Goal: Task Accomplishment & Management: Use online tool/utility

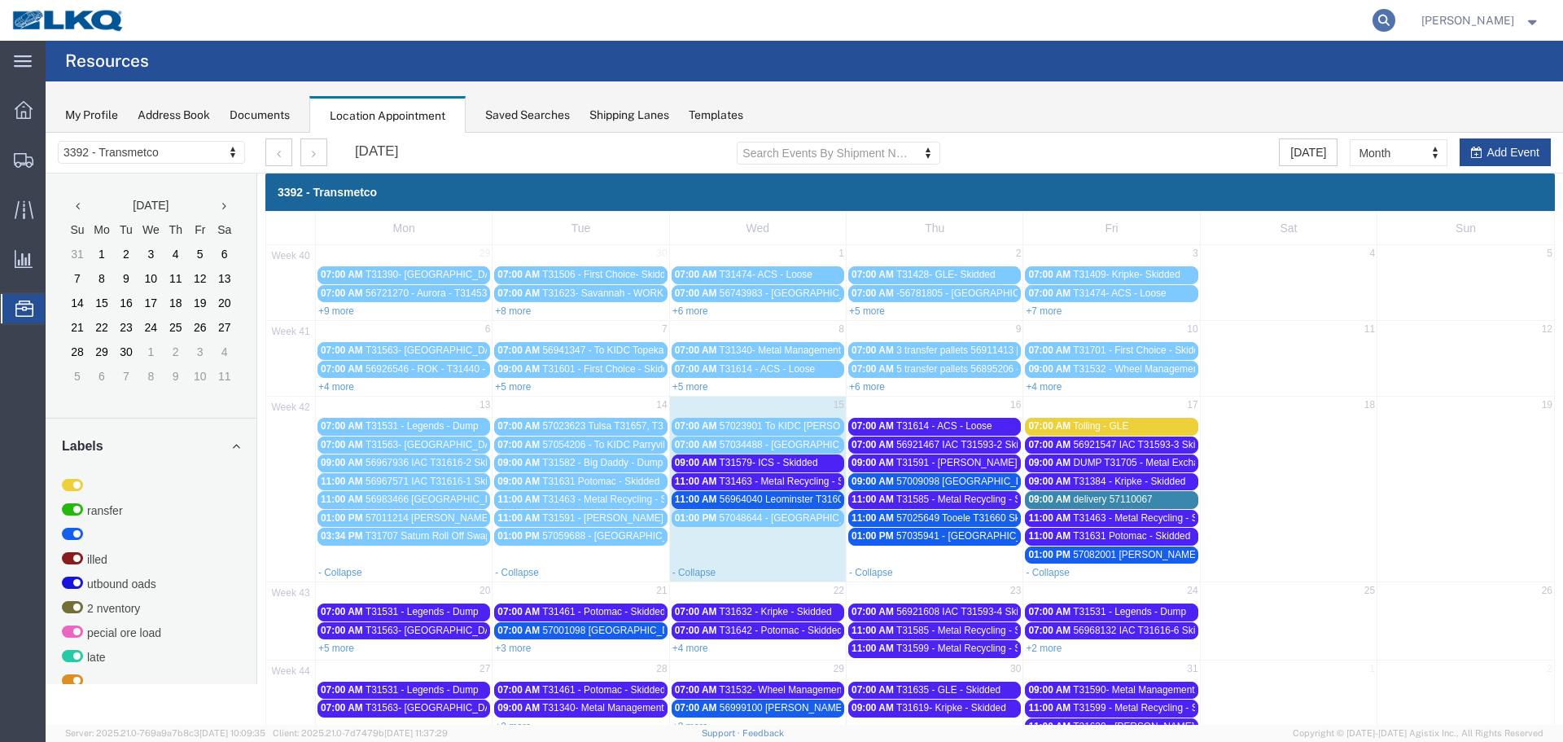
click at [1375, 21] on icon at bounding box center [1384, 20] width 23 height 23
type input "57048644"
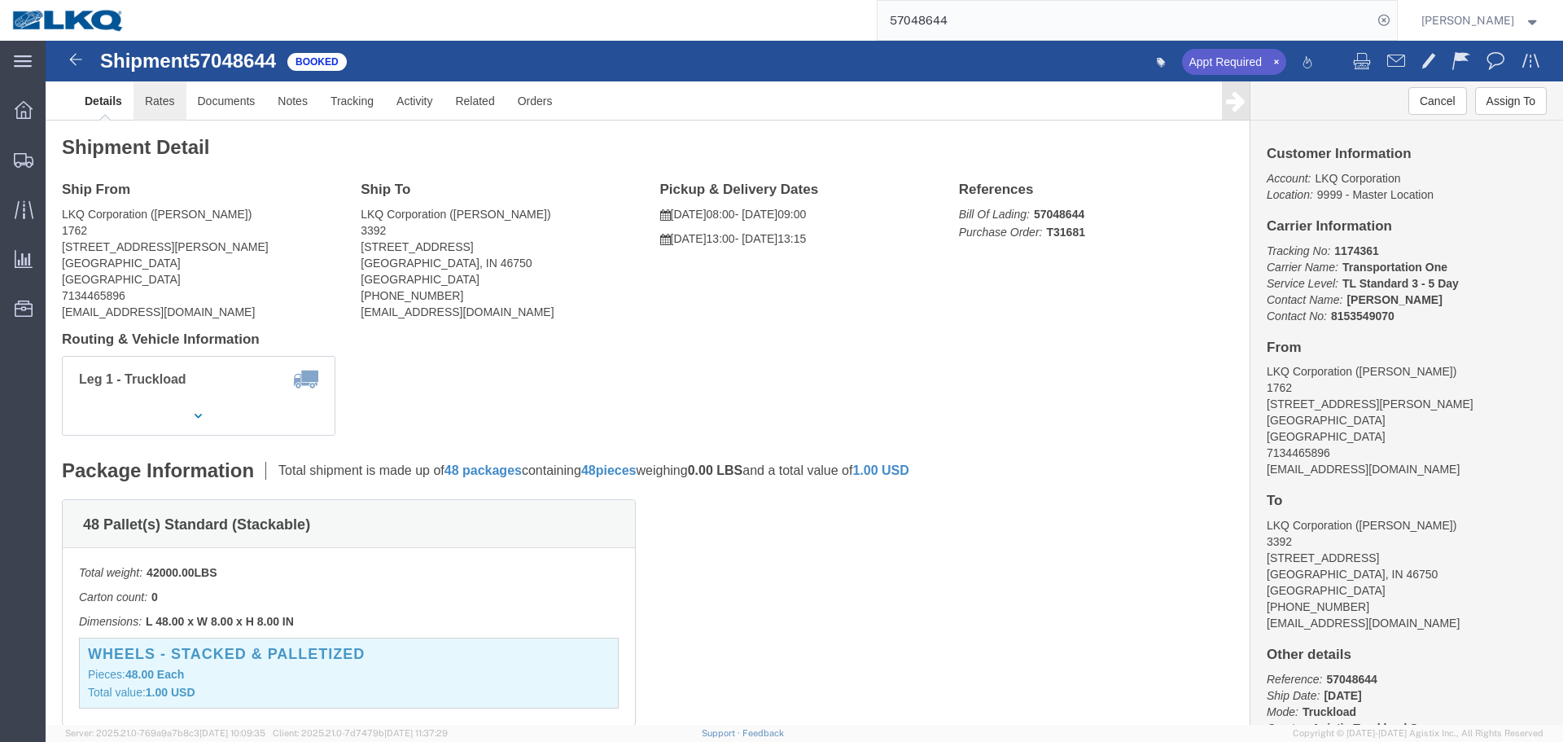
click link "Rates"
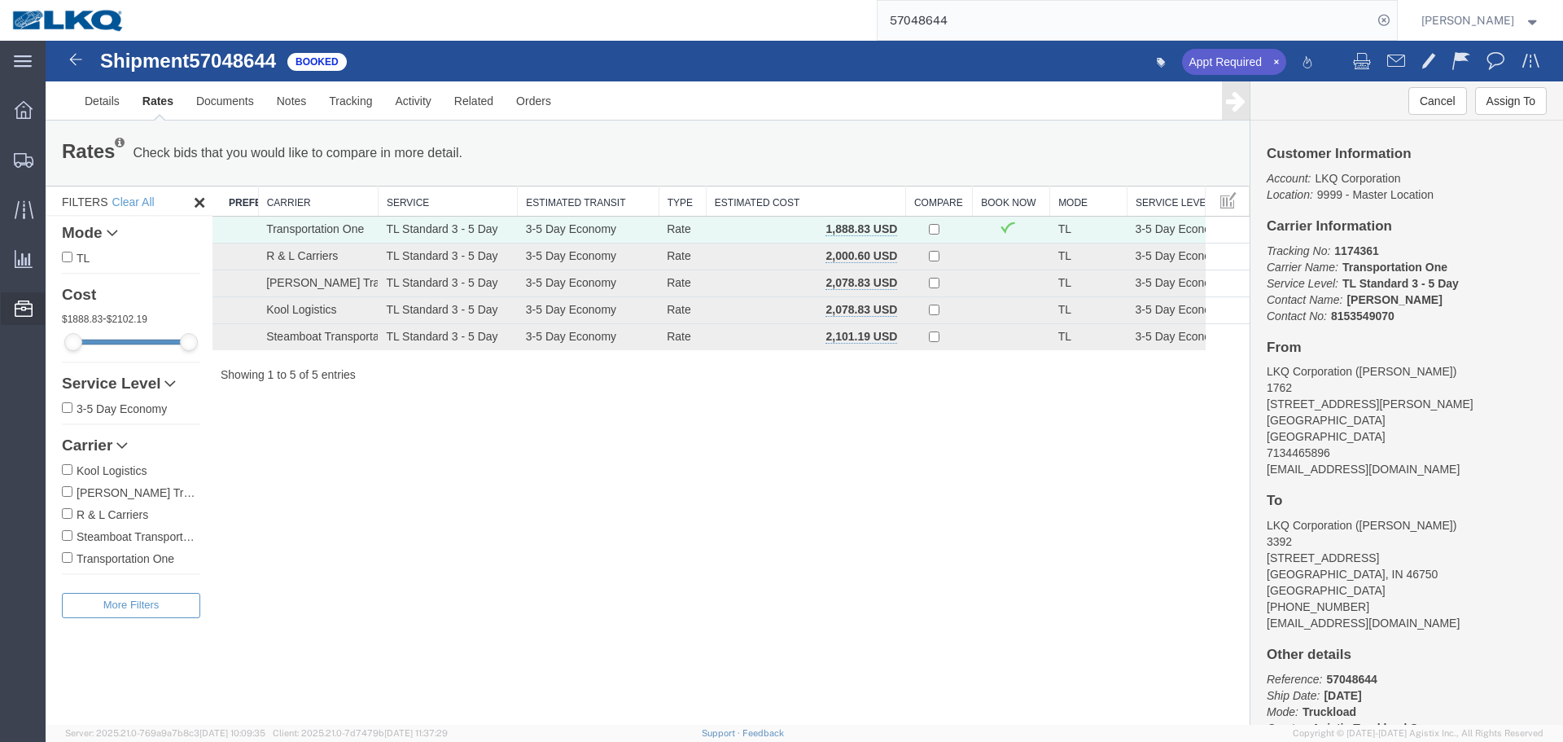
click at [0, 0] on span "Location Appointment" at bounding box center [0, 0] width 0 height 0
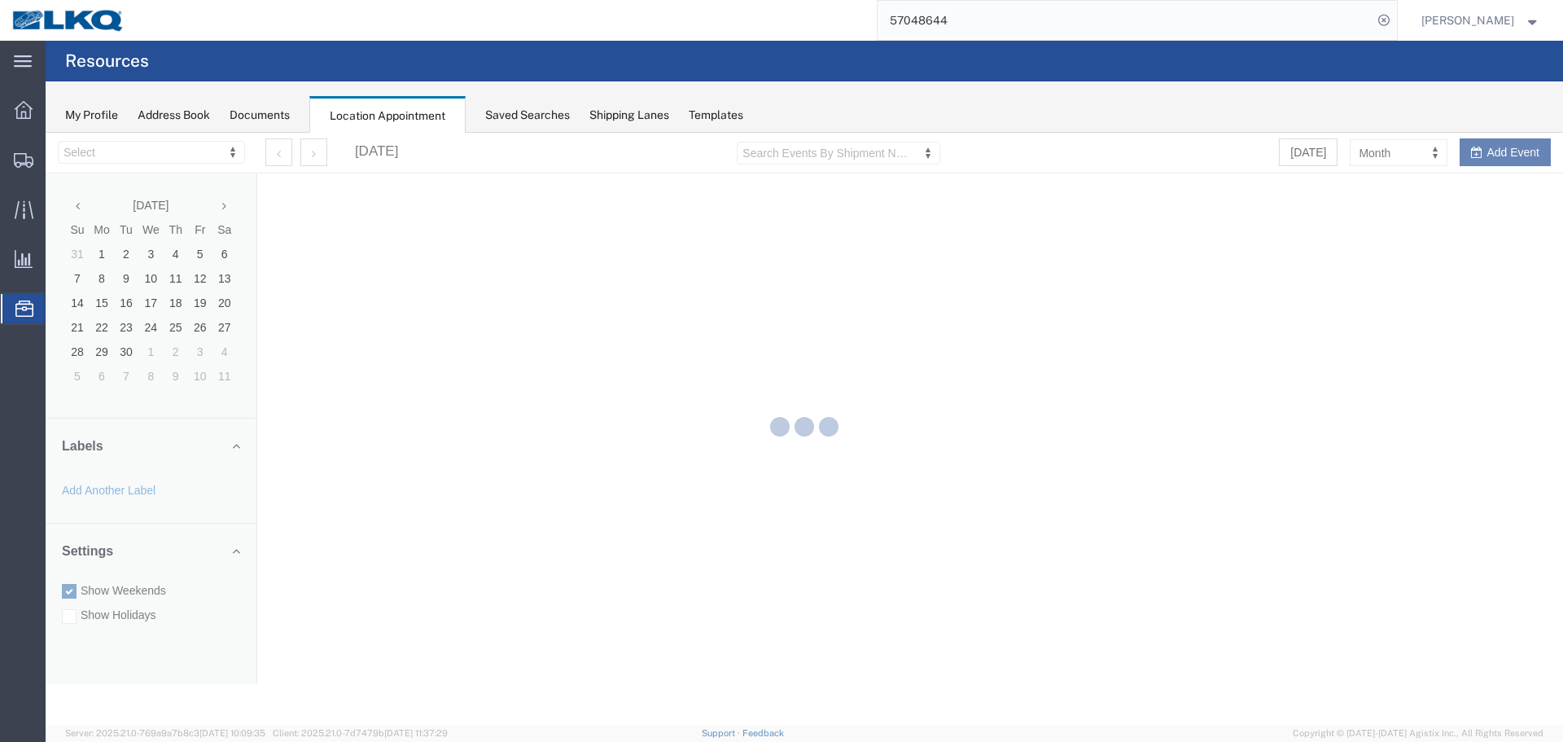
select select "28018"
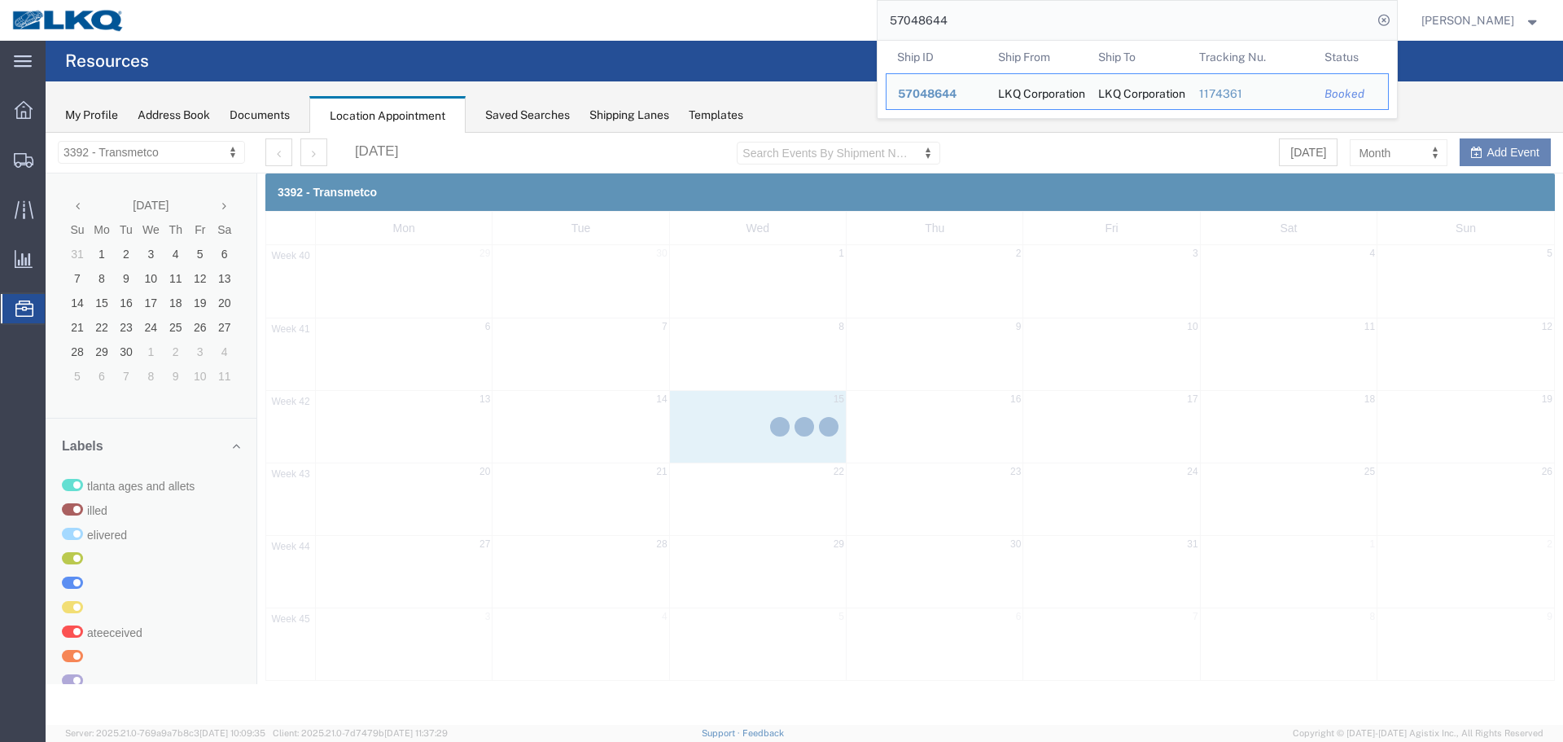
drag, startPoint x: 951, startPoint y: 25, endPoint x: 841, endPoint y: 20, distance: 110.1
click at [841, 20] on div "57048644 Ship ID Ship From Ship To Tracking Nu. Status Ship ID 57048644 Ship Fr…" at bounding box center [767, 20] width 1260 height 41
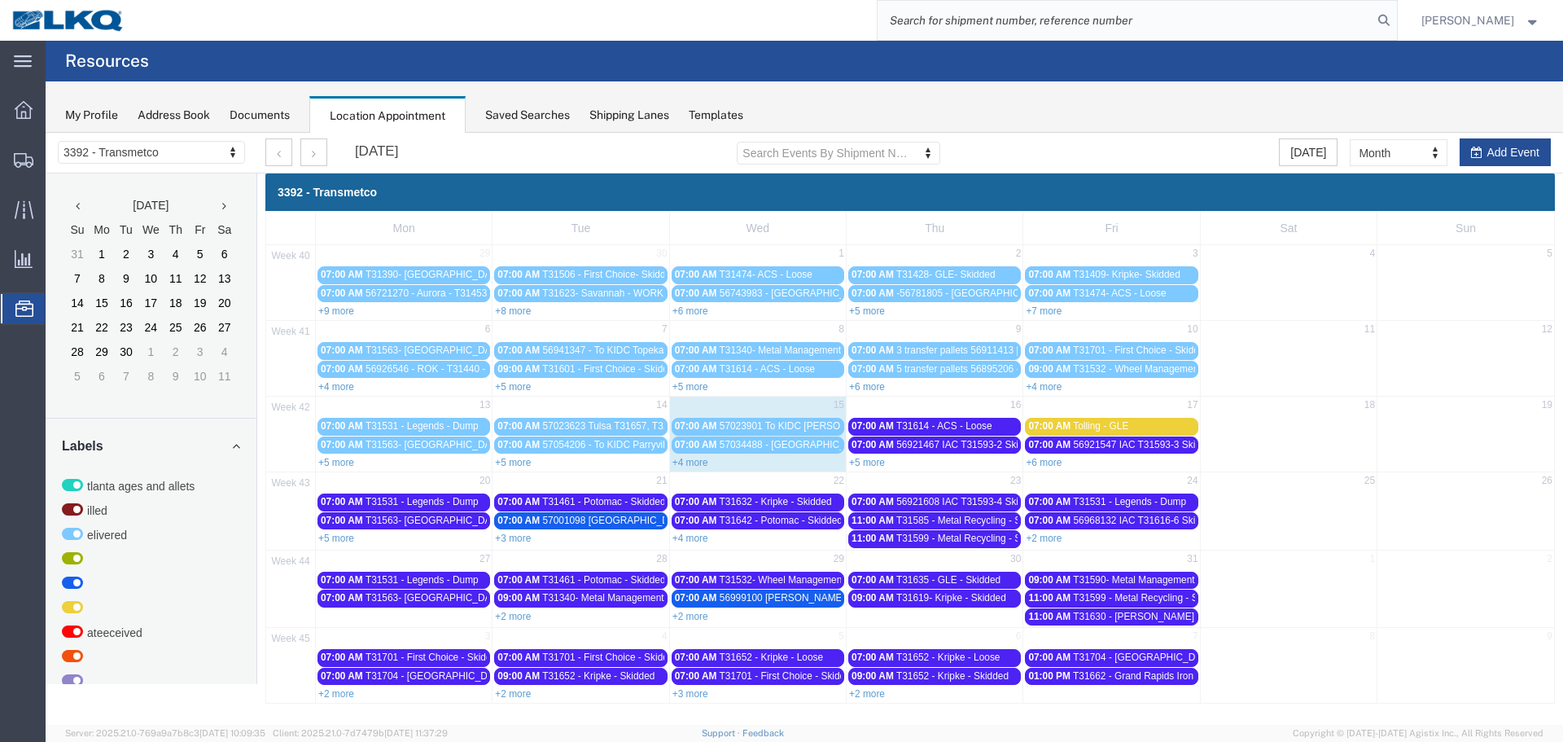
click at [1164, 22] on input "search" at bounding box center [1125, 20] width 495 height 39
type input "57034488"
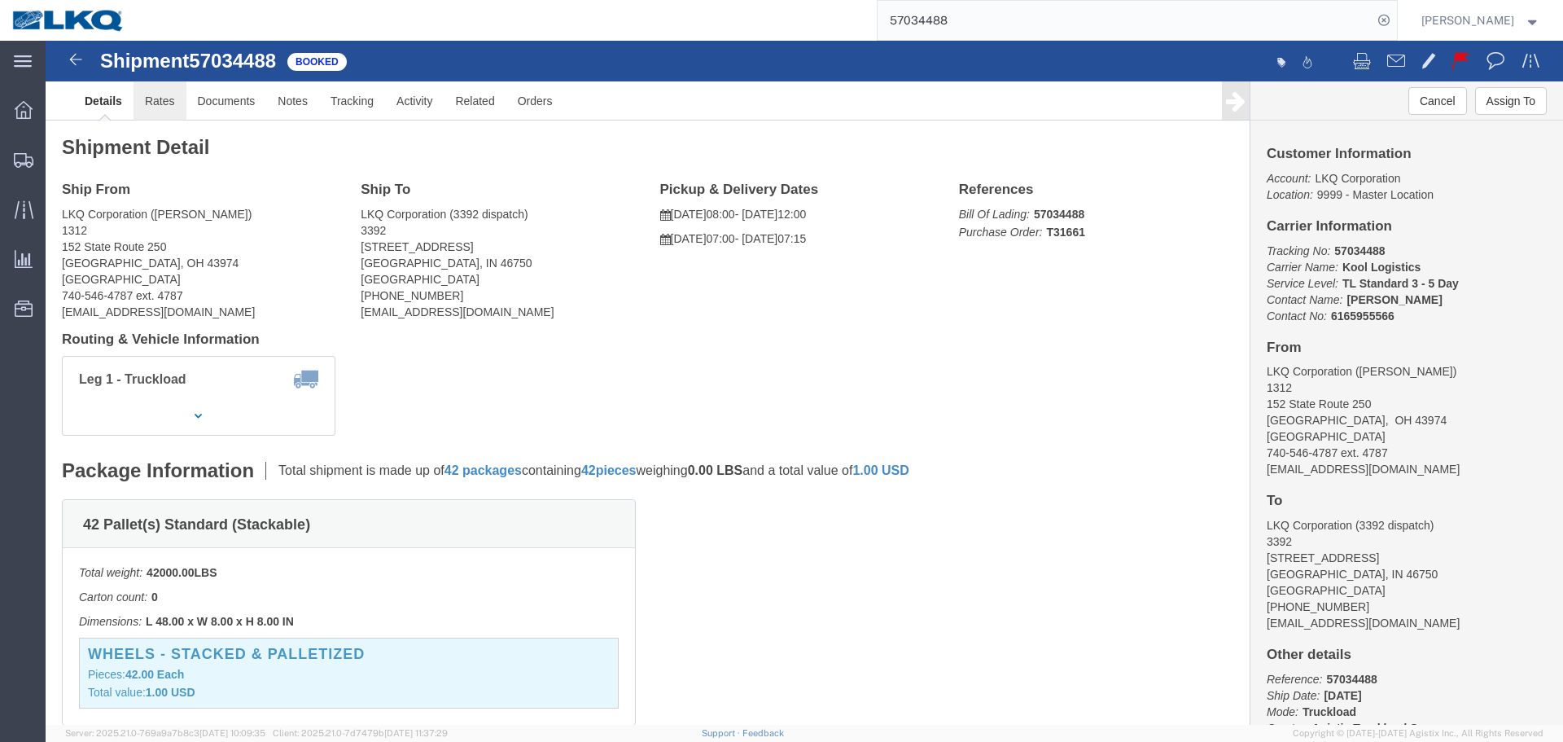
click link "Rates"
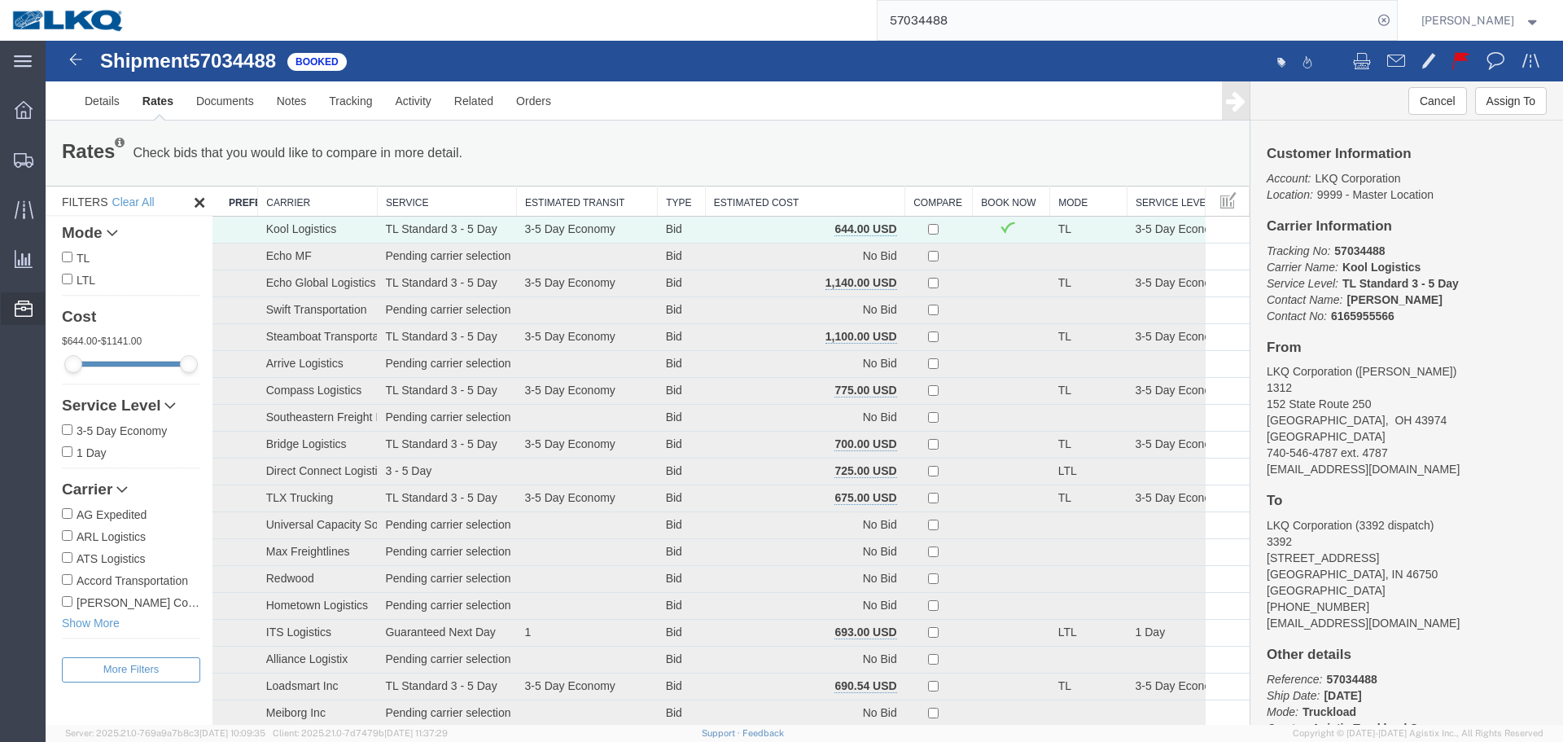
click at [0, 0] on span "Location Appointment" at bounding box center [0, 0] width 0 height 0
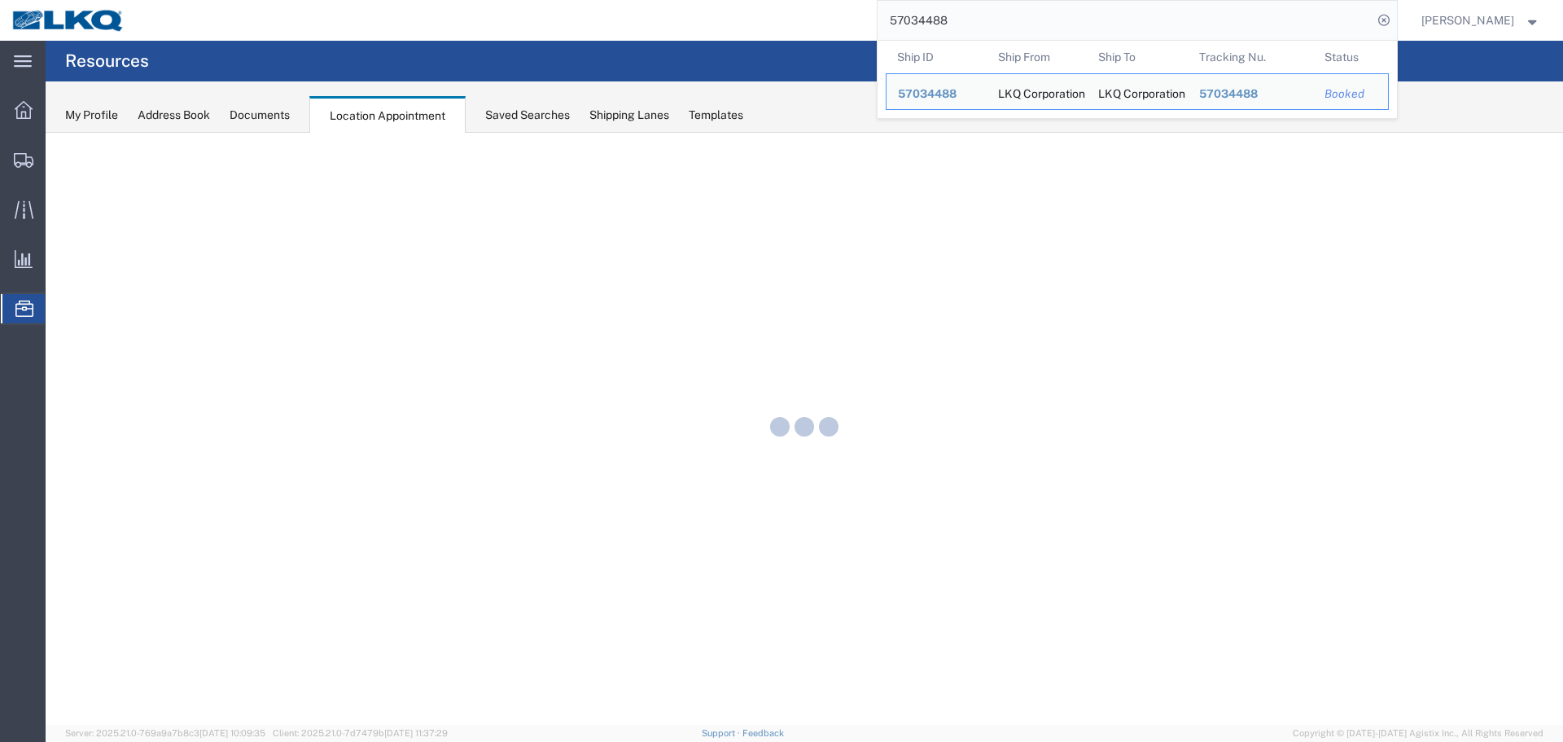
drag, startPoint x: 929, startPoint y: 24, endPoint x: 800, endPoint y: 23, distance: 129.5
click at [800, 23] on div "57034488 Ship ID Ship From Ship To Tracking Nu. Status Ship ID 57034488 Ship Fr…" at bounding box center [767, 20] width 1260 height 41
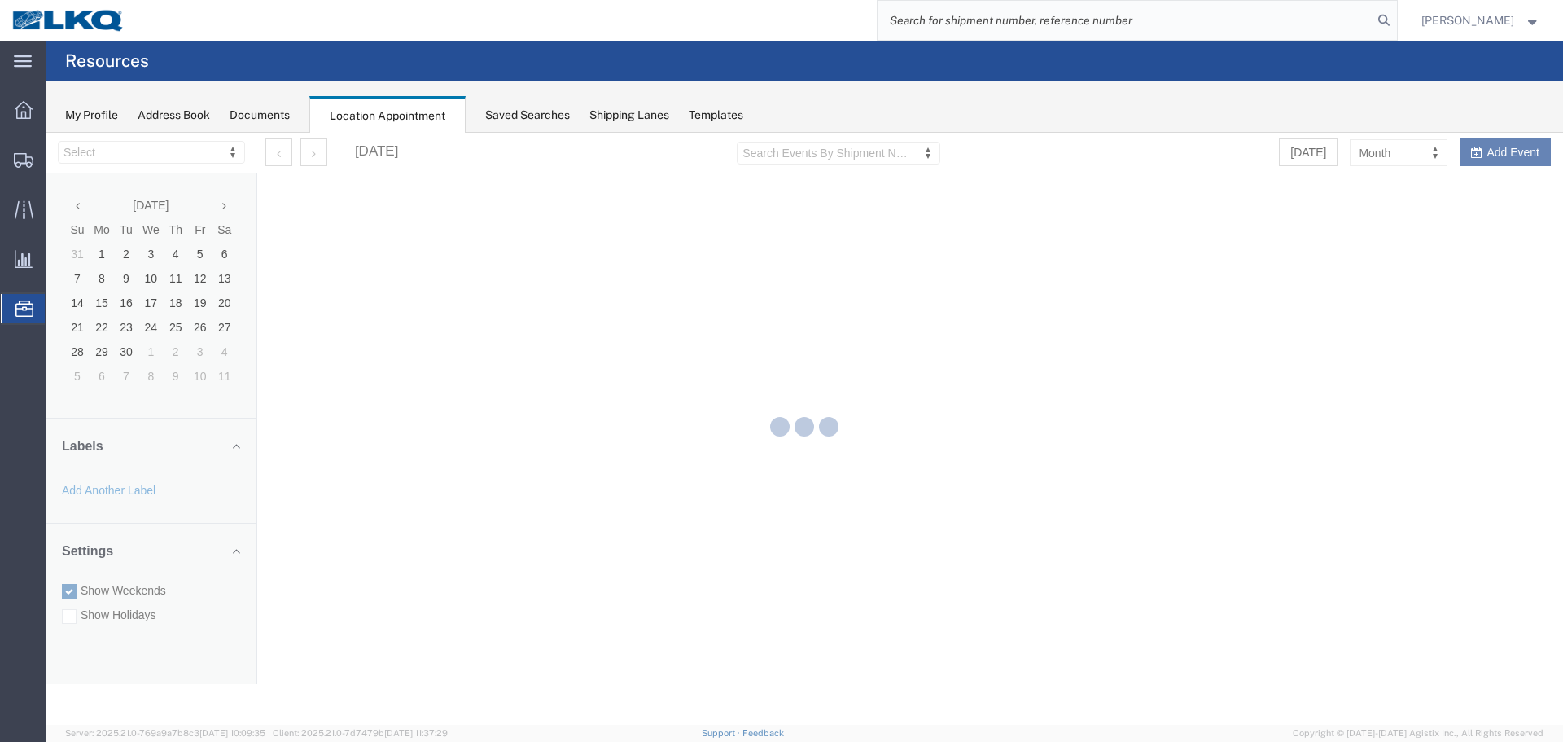
select select "28018"
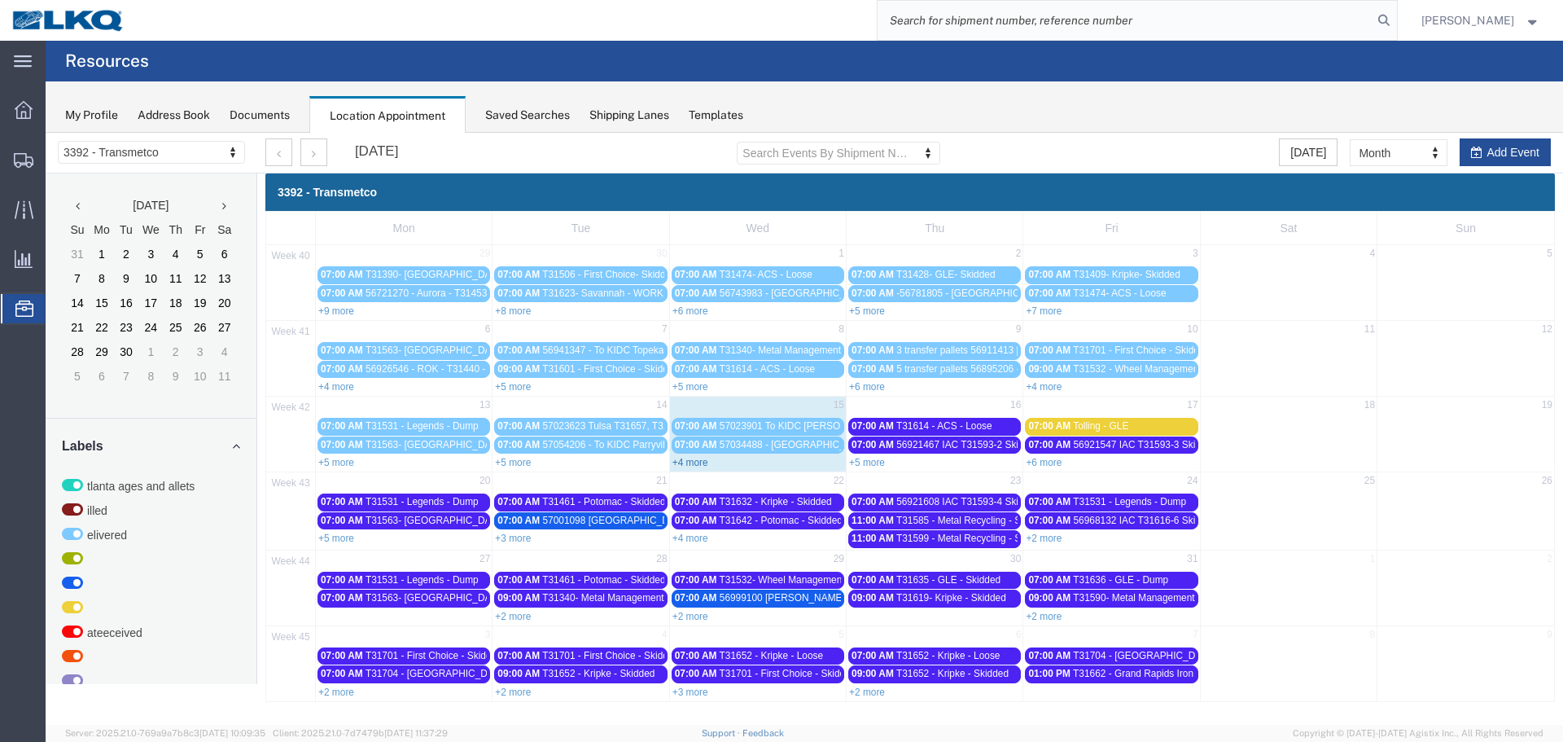
click at [683, 463] on link "+4 more" at bounding box center [691, 462] width 36 height 11
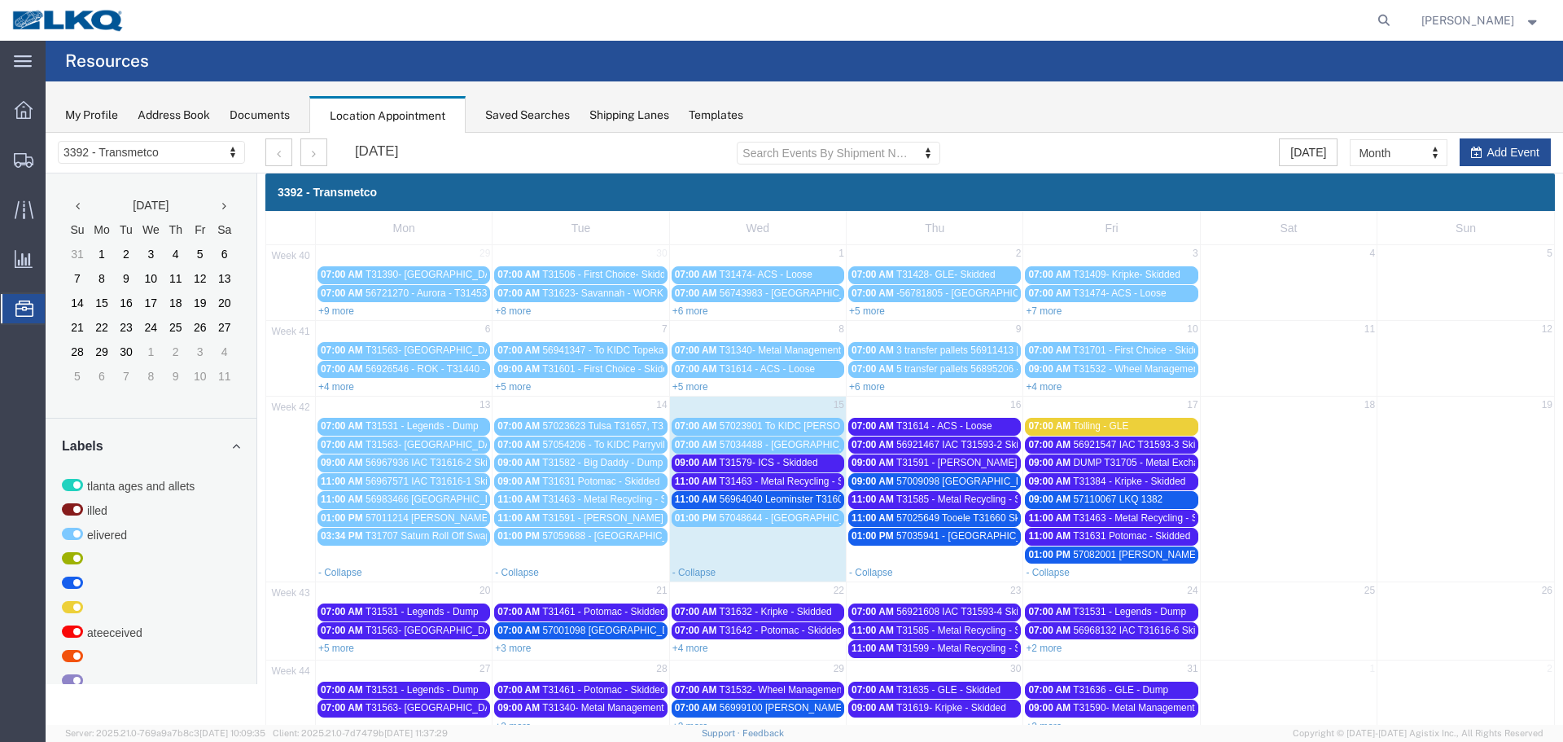
click at [801, 501] on span "56964040 Leominster T31604 Skidded" at bounding box center [803, 498] width 167 height 11
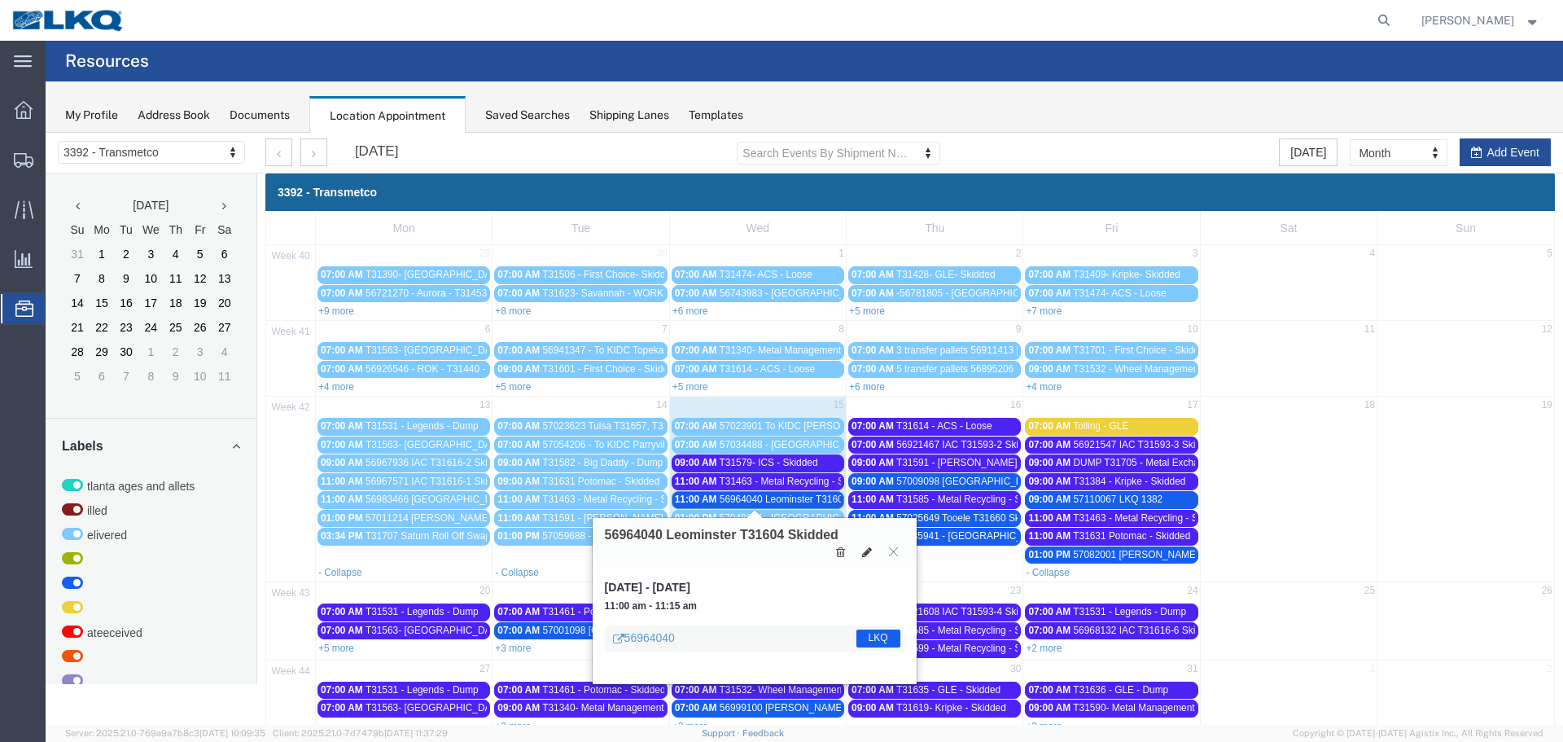
click at [866, 548] on icon at bounding box center [867, 551] width 10 height 11
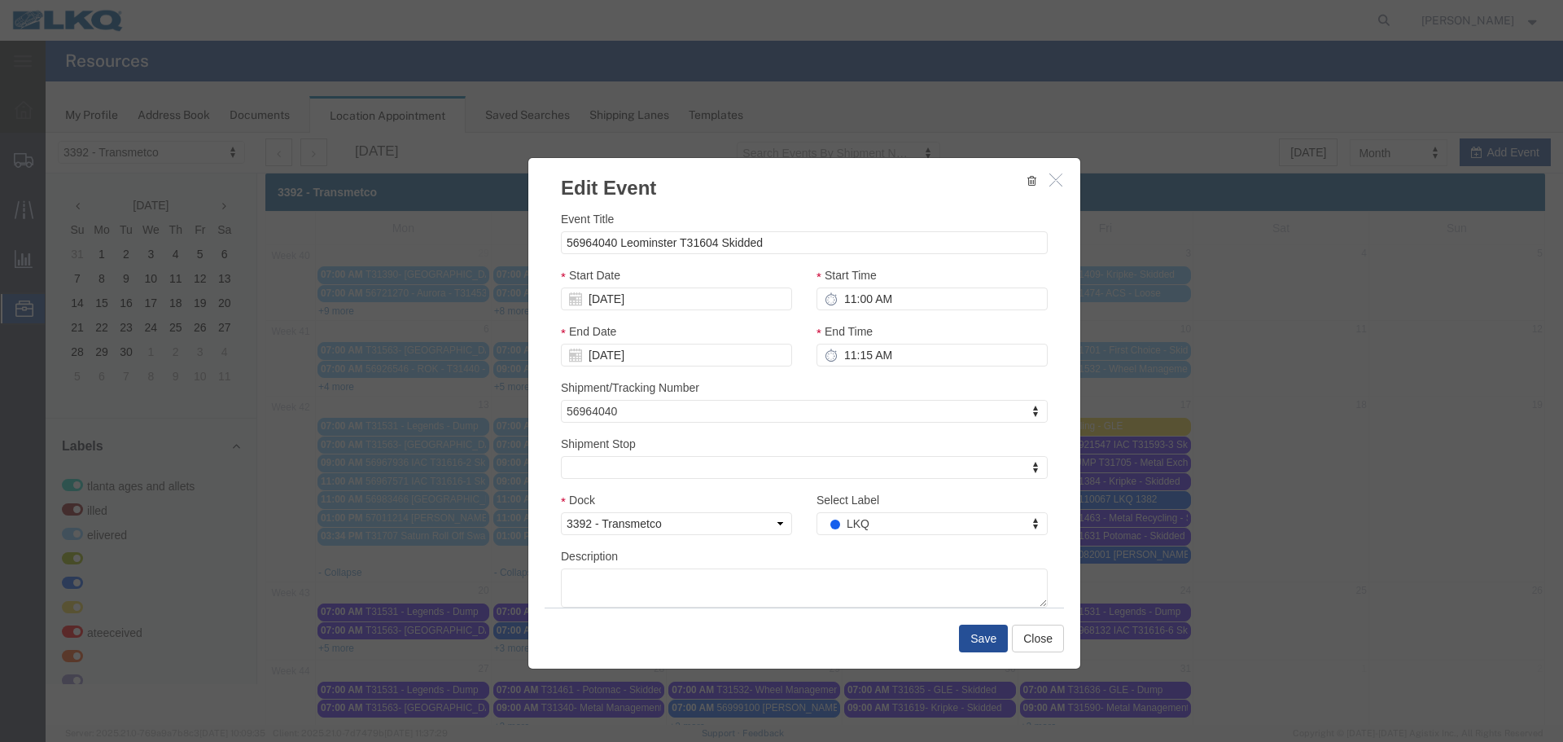
select select
type input "de"
drag, startPoint x: 901, startPoint y: 495, endPoint x: 915, endPoint y: 506, distance: 18.1
select select "40"
click at [980, 642] on button "Save" at bounding box center [983, 638] width 49 height 28
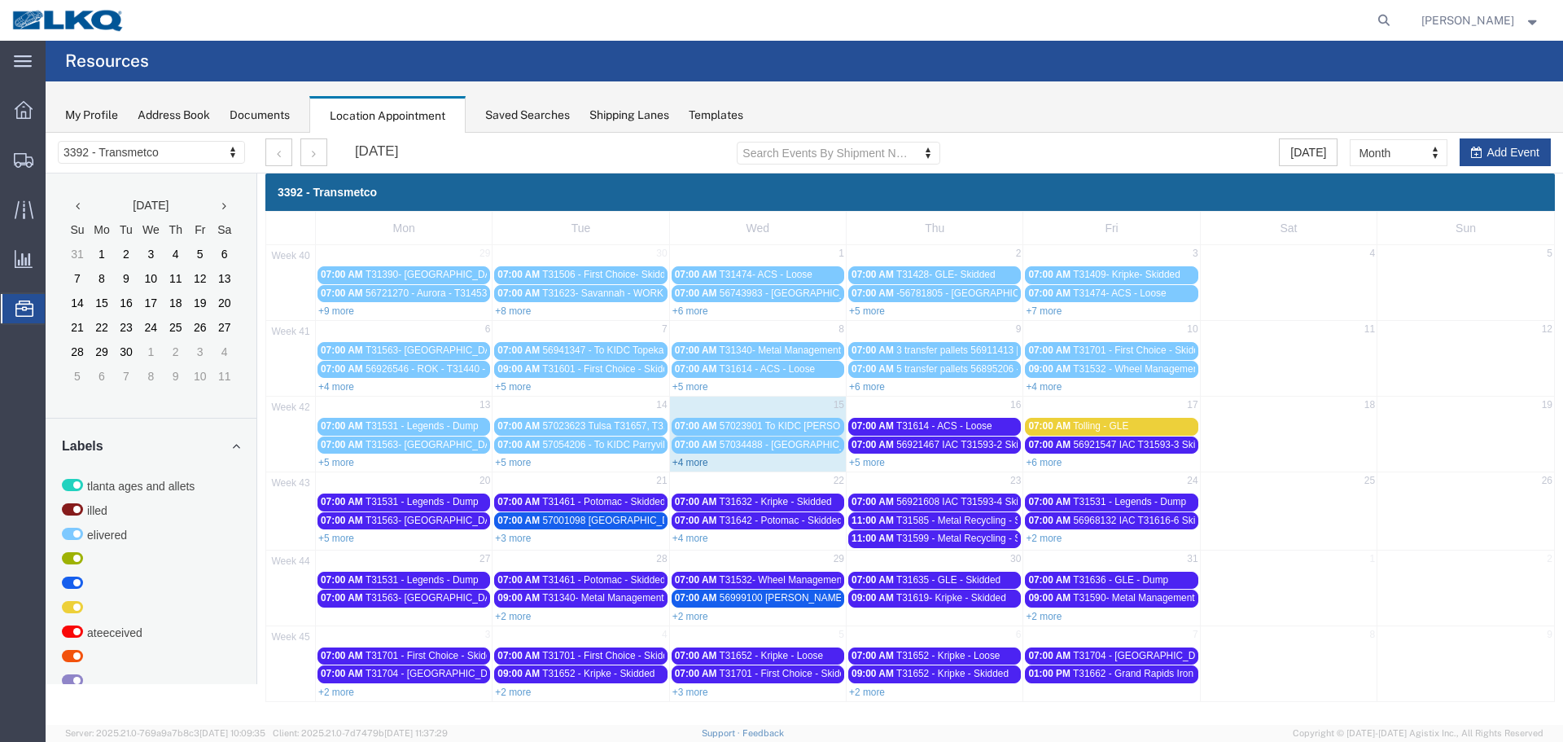
click at [691, 467] on link "+4 more" at bounding box center [691, 462] width 36 height 11
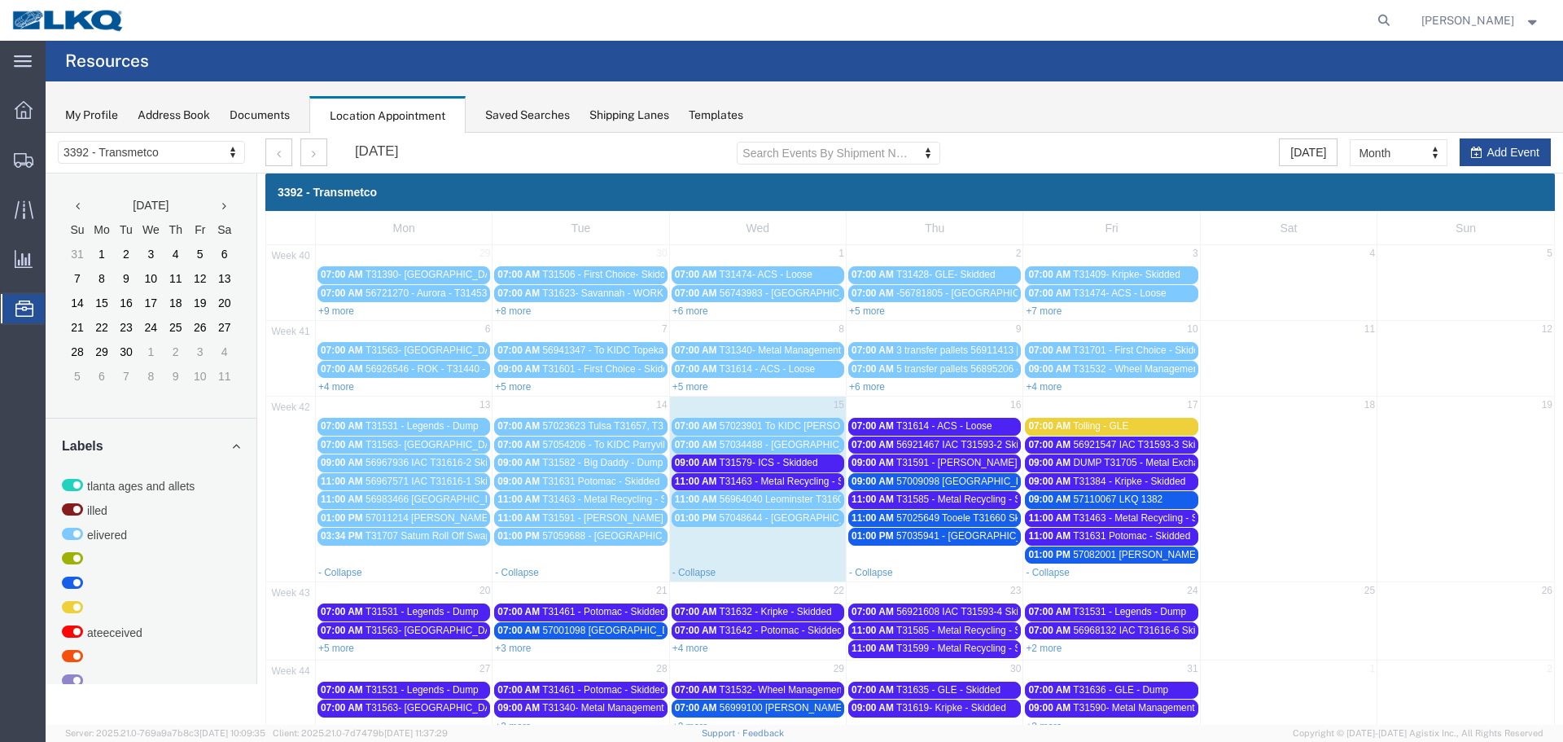
click at [782, 488] on link "11:00 AM T31463 - Metal Recycling - Skidded" at bounding box center [758, 481] width 173 height 17
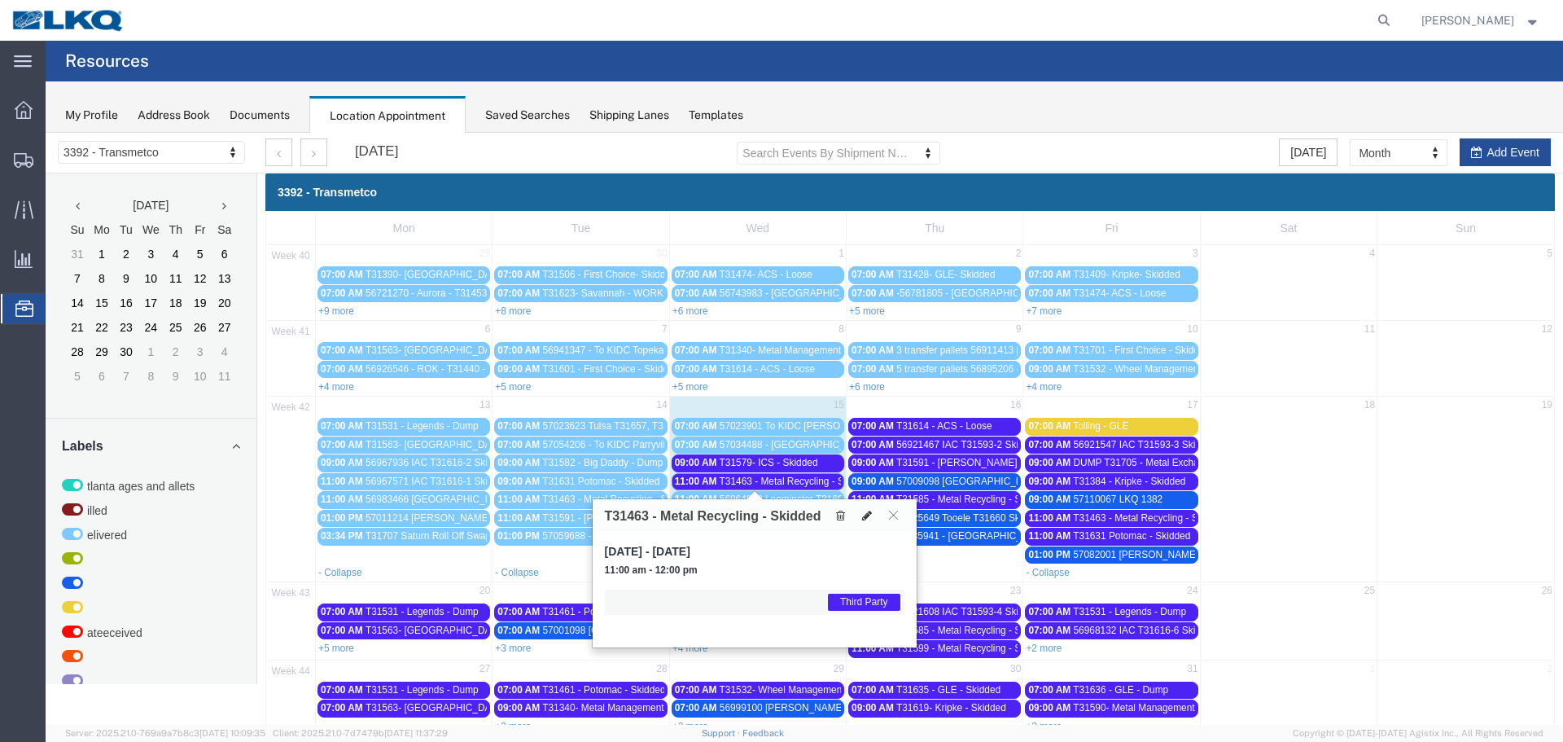
click at [871, 517] on icon at bounding box center [867, 515] width 10 height 11
select select "1"
select select "23"
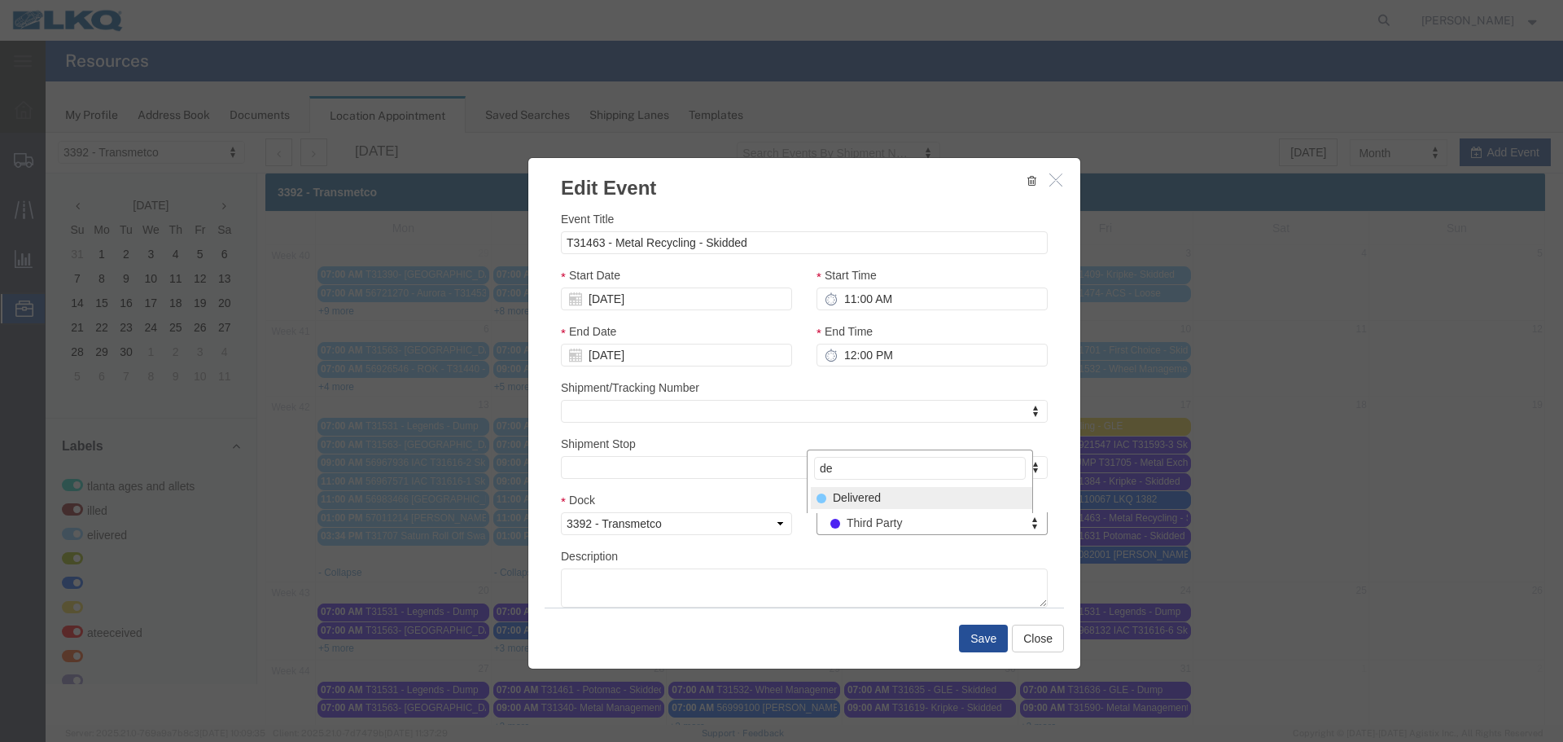
type input "de"
select select "40"
click at [964, 629] on button "Save" at bounding box center [983, 638] width 49 height 28
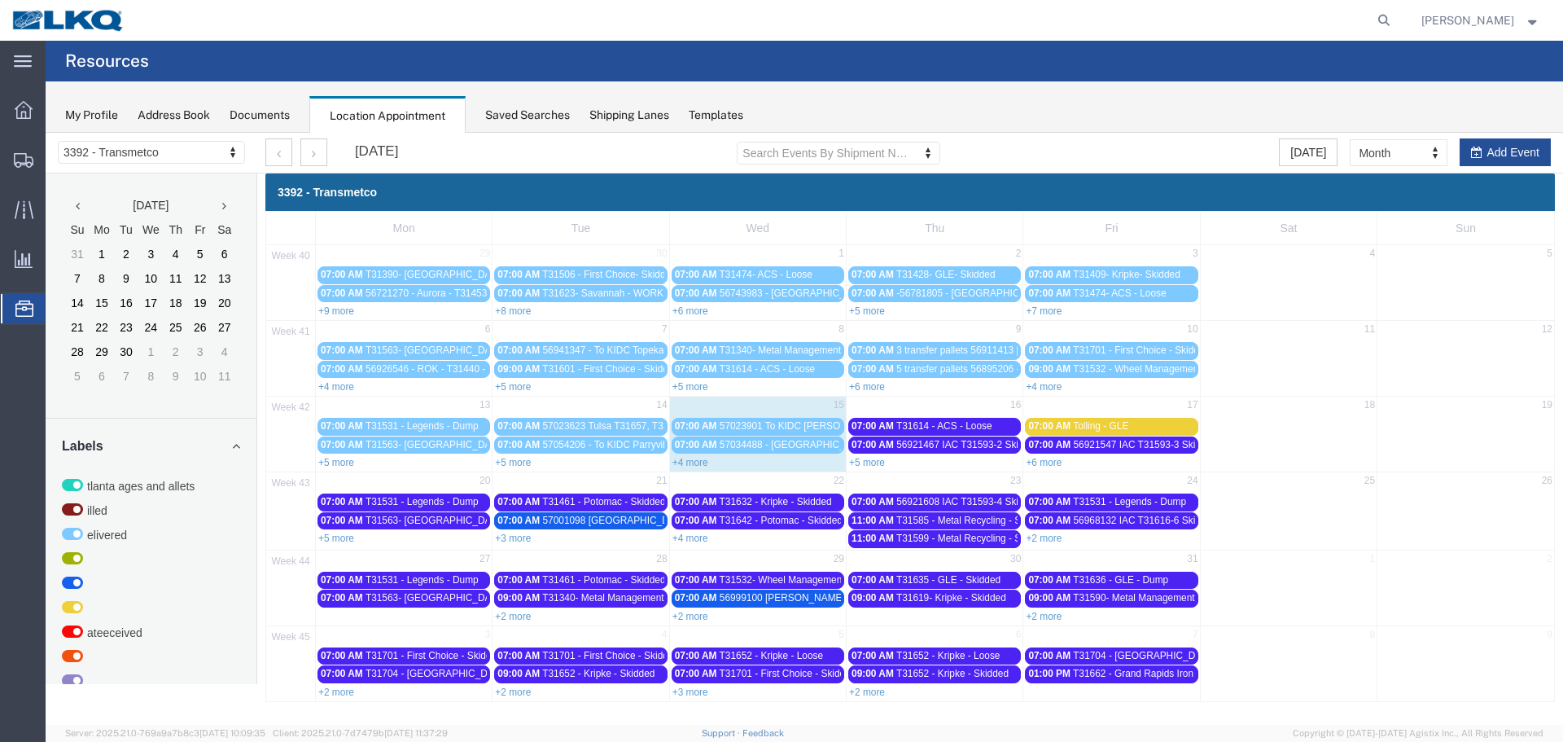
click at [690, 463] on link "+4 more" at bounding box center [691, 462] width 36 height 11
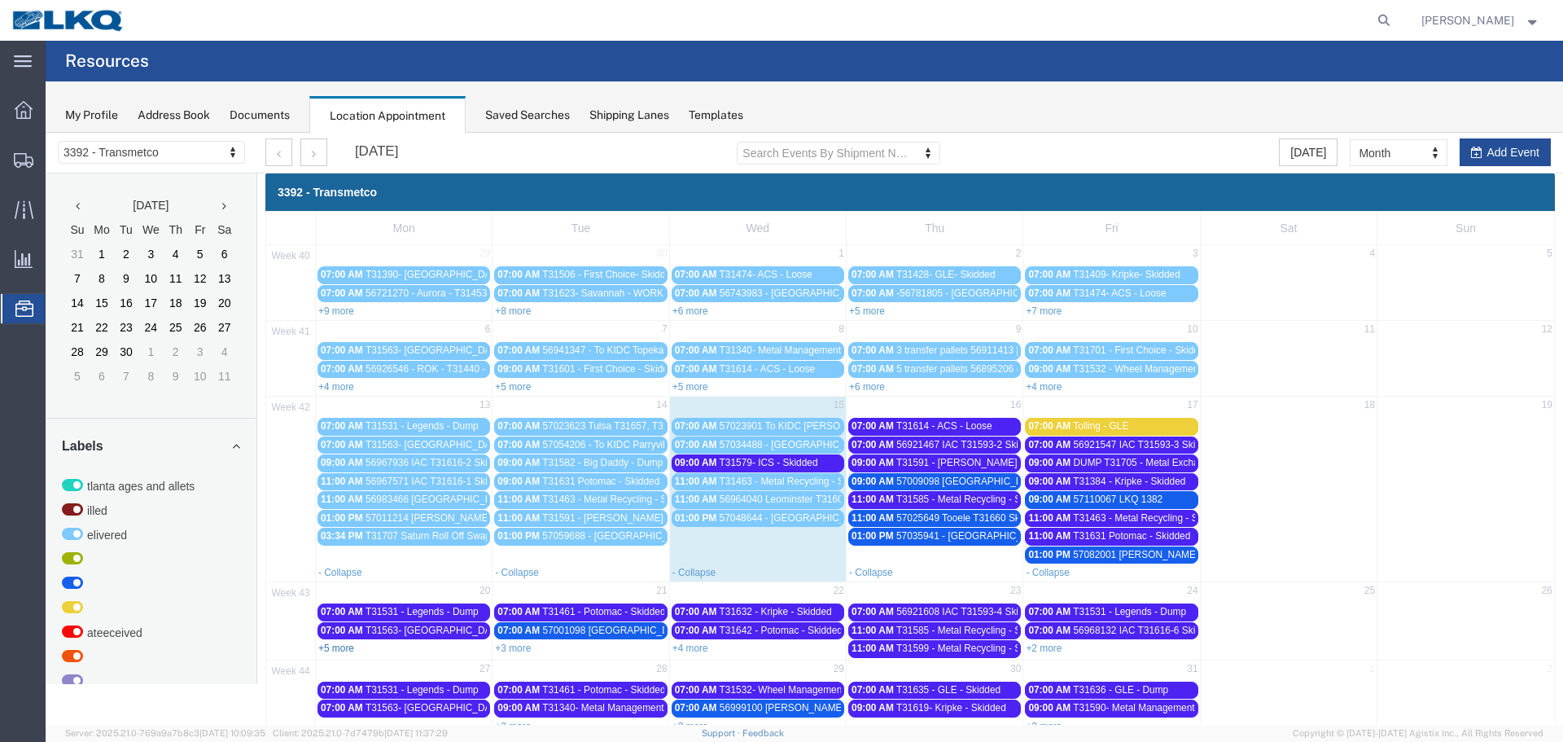
click at [340, 648] on link "+5 more" at bounding box center [336, 647] width 36 height 11
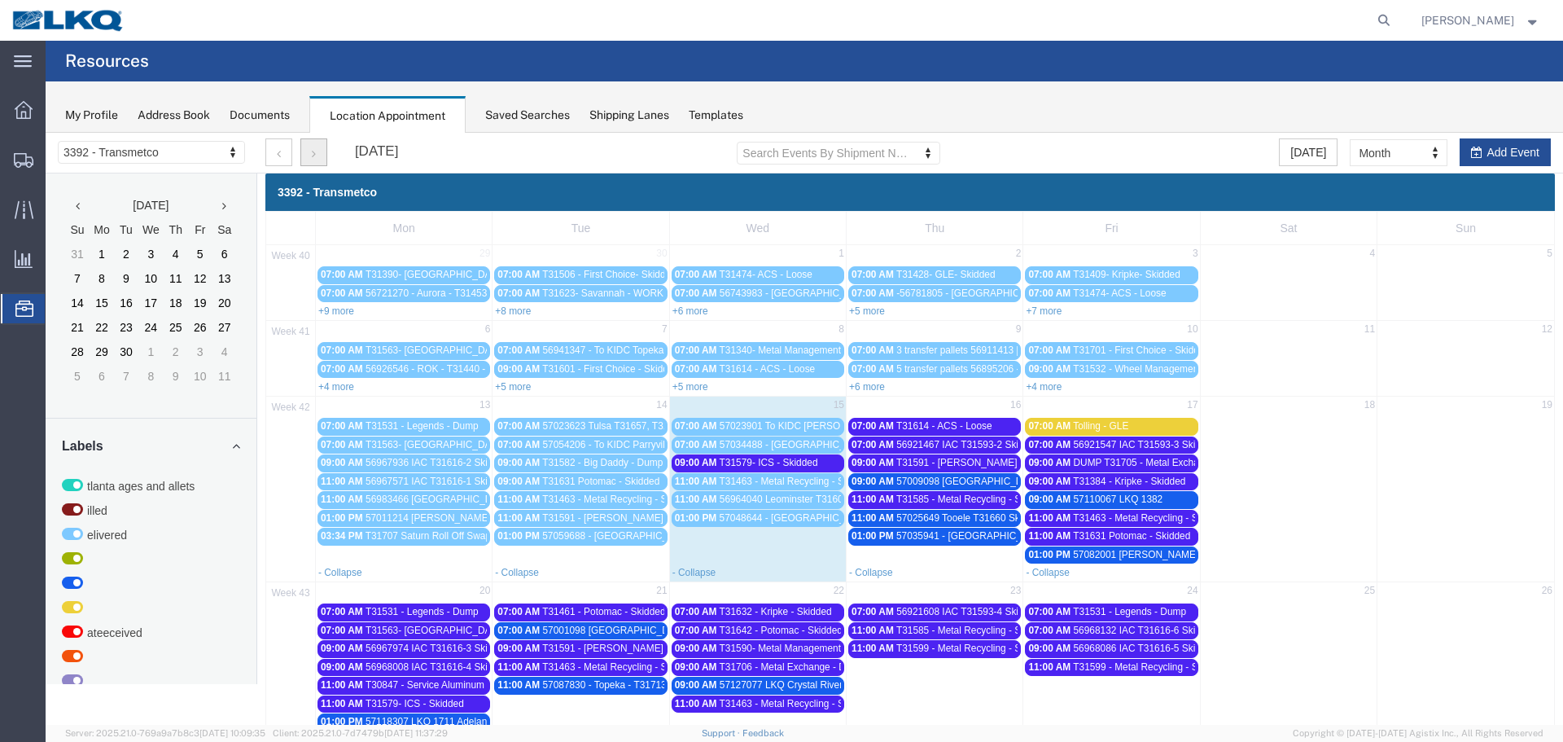
click at [319, 151] on button "button" at bounding box center [313, 152] width 27 height 28
